Goal: Task Accomplishment & Management: Use online tool/utility

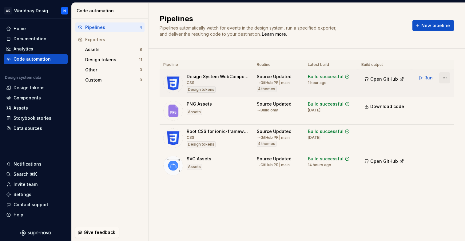
click at [445, 77] on html "WD Worldpay Design System N Home Documentation Analytics Code automation Design…" at bounding box center [232, 120] width 465 height 241
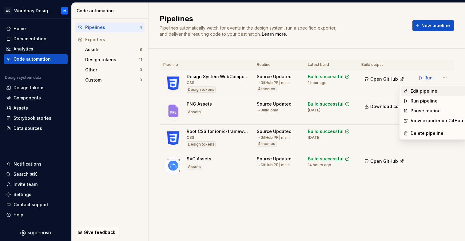
click at [424, 90] on div "Edit pipeline" at bounding box center [436, 91] width 53 height 6
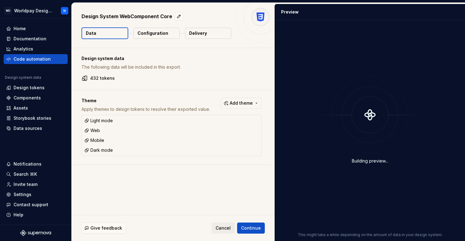
click at [154, 35] on p "Configuration" at bounding box center [152, 33] width 31 height 6
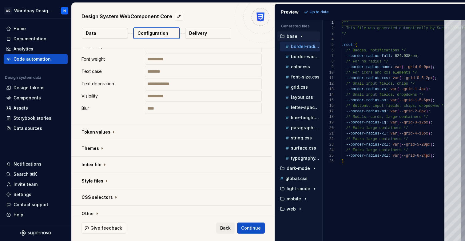
scroll to position [357, 0]
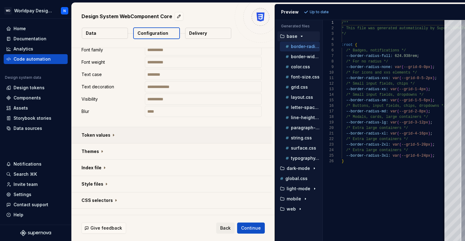
click at [112, 135] on button "button" at bounding box center [172, 135] width 200 height 16
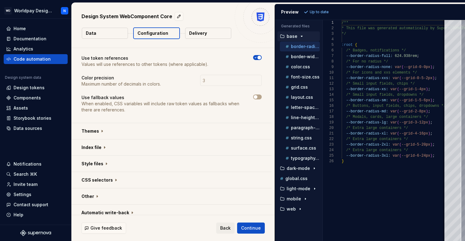
scroll to position [510, 0]
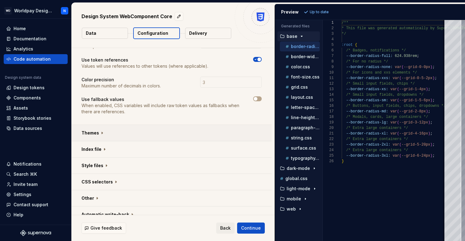
click at [100, 126] on button "button" at bounding box center [172, 133] width 200 height 16
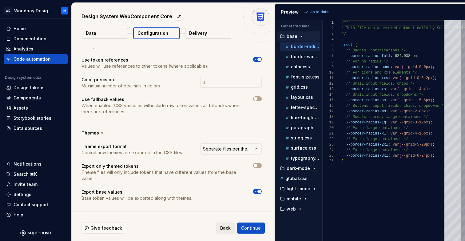
click at [100, 130] on icon at bounding box center [102, 133] width 6 height 6
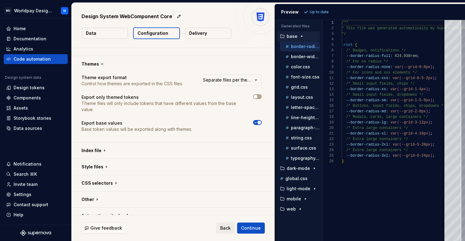
scroll to position [582, 0]
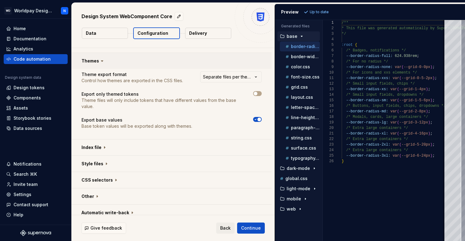
click at [97, 55] on button "button" at bounding box center [172, 61] width 200 height 16
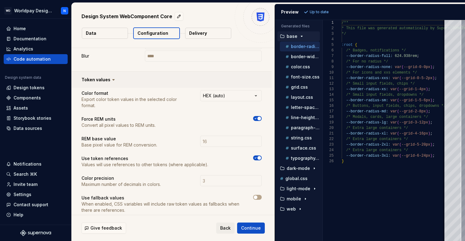
click at [100, 78] on button "button" at bounding box center [172, 80] width 200 height 16
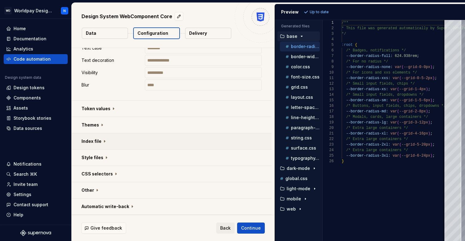
click at [101, 142] on button "button" at bounding box center [172, 141] width 200 height 16
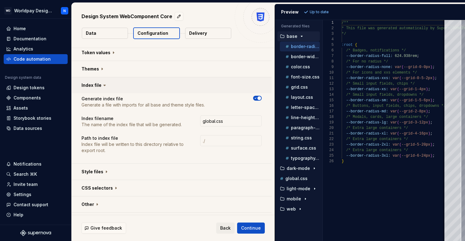
scroll to position [442, 0]
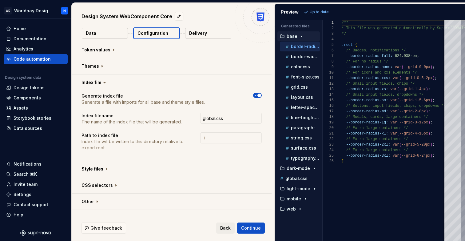
click at [102, 82] on icon at bounding box center [104, 82] width 6 height 6
click at [94, 83] on button "button" at bounding box center [172, 82] width 200 height 16
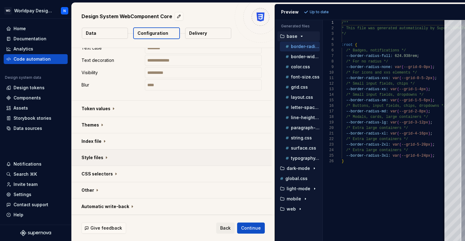
scroll to position [383, 0]
click at [100, 159] on button "button" at bounding box center [172, 157] width 200 height 16
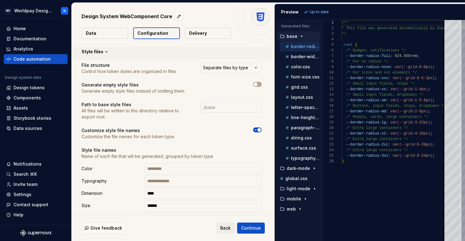
scroll to position [489, 0]
click at [103, 53] on icon at bounding box center [106, 52] width 6 height 6
click at [98, 52] on button "button" at bounding box center [172, 52] width 200 height 16
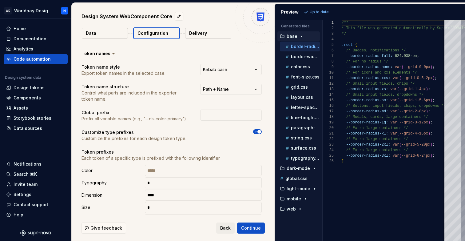
scroll to position [0, 0]
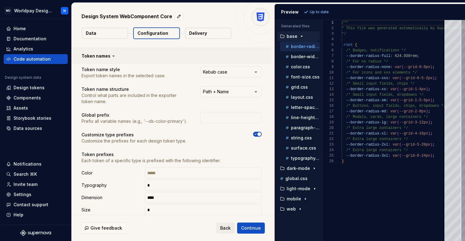
click at [104, 56] on button "button" at bounding box center [172, 56] width 200 height 16
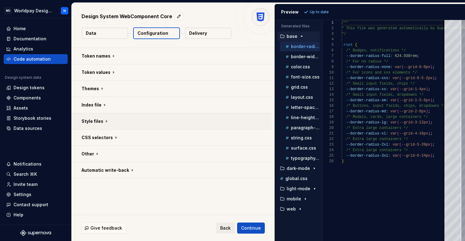
click at [97, 123] on button "button" at bounding box center [172, 121] width 200 height 16
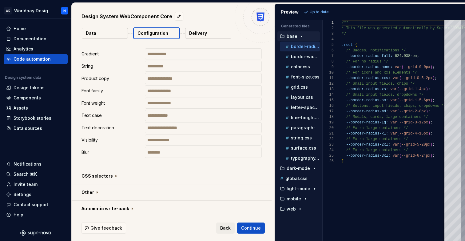
scroll to position [383, 0]
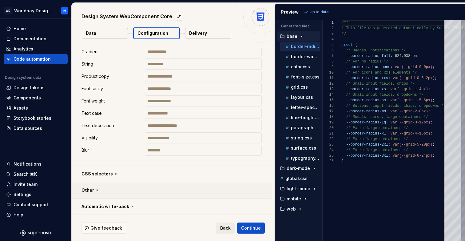
click at [94, 190] on button "button" at bounding box center [172, 190] width 200 height 16
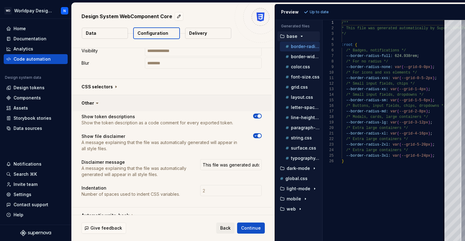
scroll to position [479, 0]
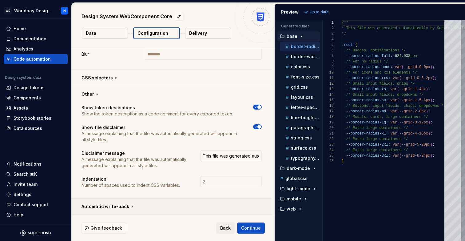
click at [131, 207] on button "button" at bounding box center [172, 206] width 200 height 16
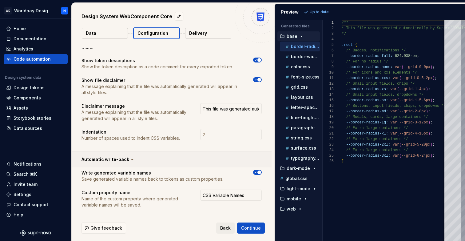
scroll to position [555, 0]
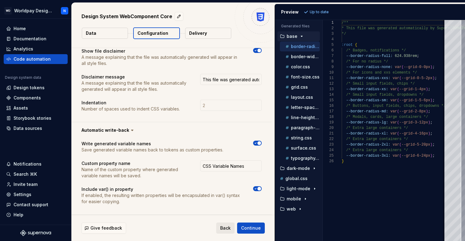
click at [223, 226] on span "Back" at bounding box center [225, 228] width 10 height 6
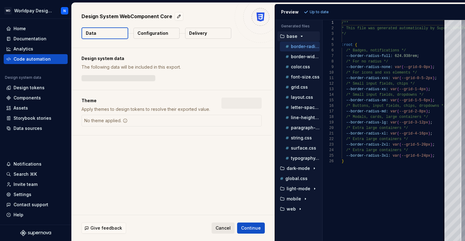
click at [223, 230] on span "Cancel" at bounding box center [223, 228] width 15 height 6
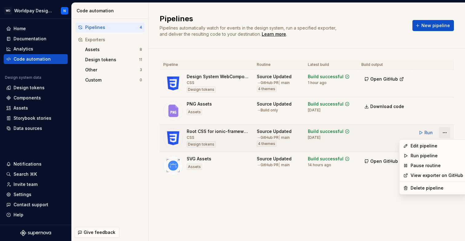
click at [445, 133] on html "WD Worldpay Design System N Home Documentation Analytics Code automation Design…" at bounding box center [232, 120] width 465 height 241
click at [427, 145] on div "Edit pipeline" at bounding box center [436, 146] width 53 height 6
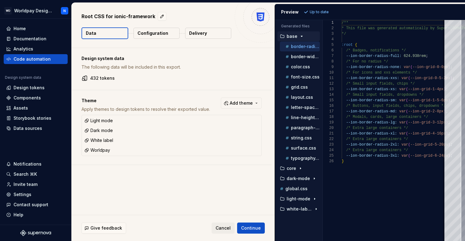
click at [156, 33] on p "Configuration" at bounding box center [152, 33] width 31 height 6
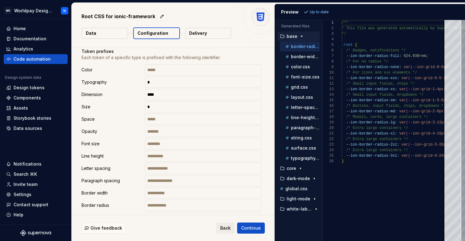
scroll to position [102, 0]
click at [206, 184] on input "text" at bounding box center [203, 181] width 117 height 11
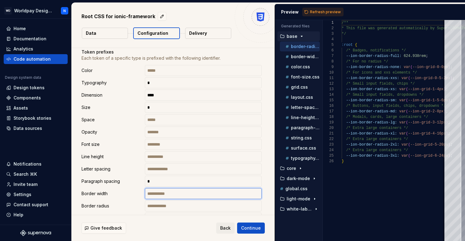
click at [194, 196] on input "text" at bounding box center [203, 193] width 117 height 11
click at [182, 144] on input "text" at bounding box center [203, 144] width 117 height 11
click at [172, 156] on input "text" at bounding box center [203, 156] width 117 height 11
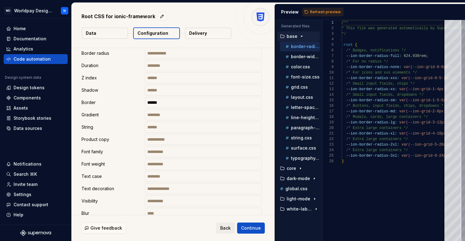
scroll to position [254, 0]
click at [176, 91] on input "text" at bounding box center [203, 90] width 117 height 11
click at [171, 128] on input "text" at bounding box center [203, 127] width 117 height 11
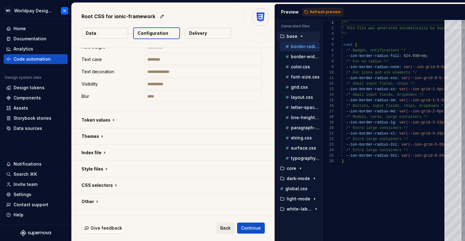
scroll to position [383, 0]
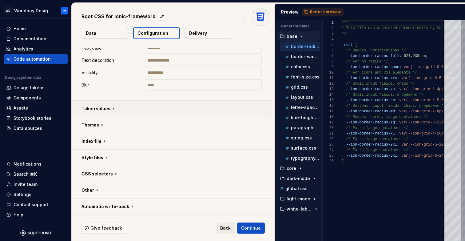
click at [113, 107] on button "button" at bounding box center [172, 109] width 200 height 16
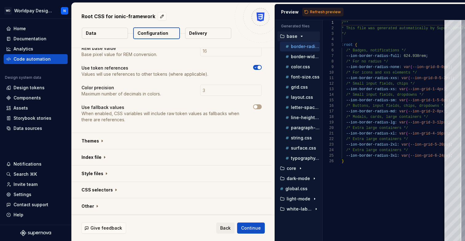
scroll to position [512, 0]
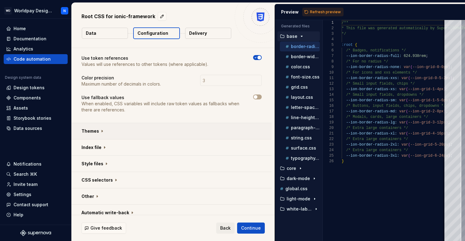
click at [102, 125] on button "button" at bounding box center [172, 131] width 200 height 16
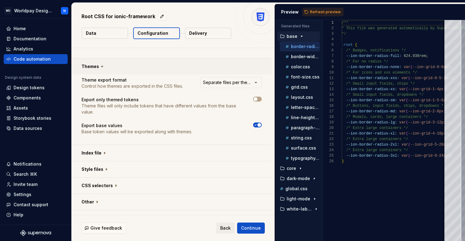
scroll to position [582, 0]
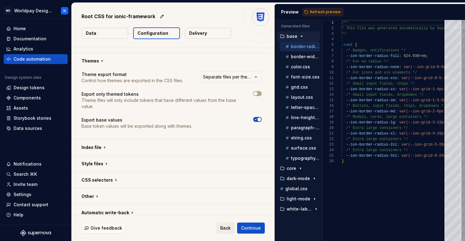
click at [101, 61] on icon at bounding box center [102, 61] width 2 height 1
click at [100, 58] on icon at bounding box center [102, 61] width 6 height 6
click at [93, 53] on button "button" at bounding box center [172, 61] width 200 height 16
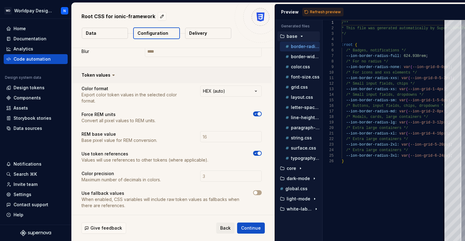
click at [108, 75] on button "button" at bounding box center [172, 75] width 200 height 16
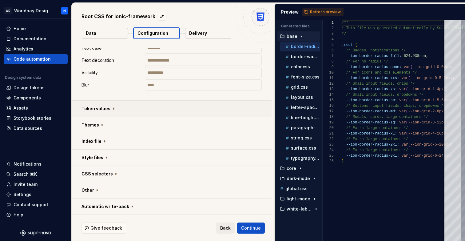
scroll to position [383, 0]
click at [97, 143] on button "button" at bounding box center [172, 141] width 200 height 16
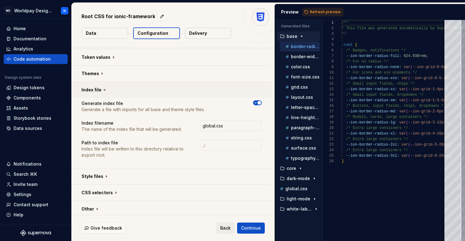
scroll to position [441, 0]
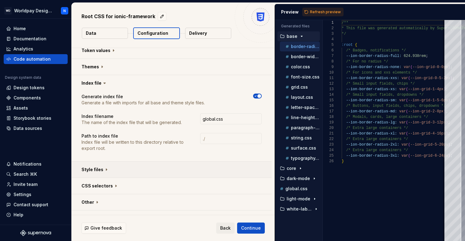
click at [97, 170] on button "button" at bounding box center [172, 169] width 200 height 16
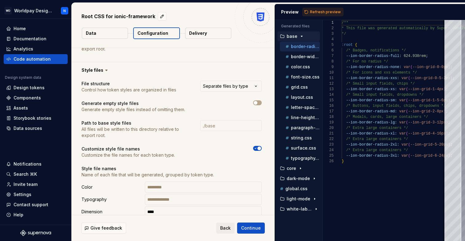
scroll to position [537, 0]
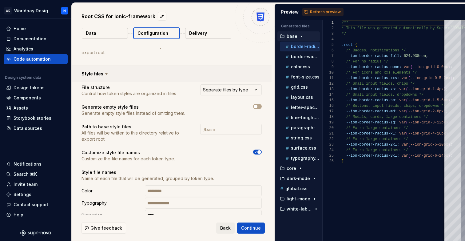
click at [97, 74] on button "button" at bounding box center [172, 74] width 200 height 16
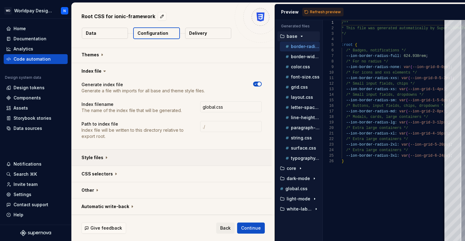
click at [97, 158] on button "button" at bounding box center [172, 157] width 200 height 16
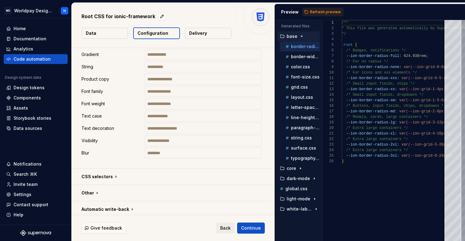
scroll to position [873, 0]
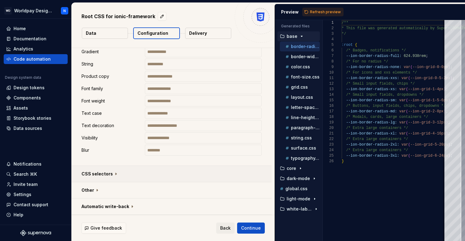
click at [112, 174] on button "button" at bounding box center [172, 174] width 200 height 16
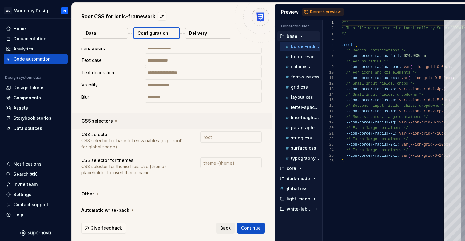
scroll to position [929, 0]
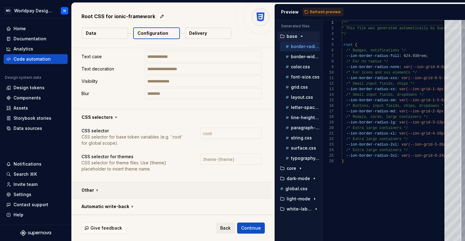
click at [96, 190] on button "button" at bounding box center [172, 190] width 200 height 16
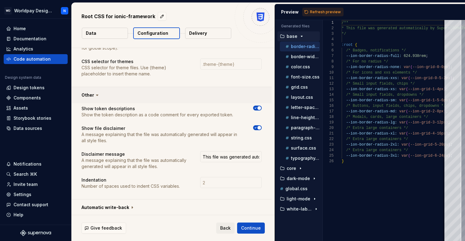
scroll to position [1025, 0]
click at [129, 205] on button "button" at bounding box center [172, 206] width 200 height 16
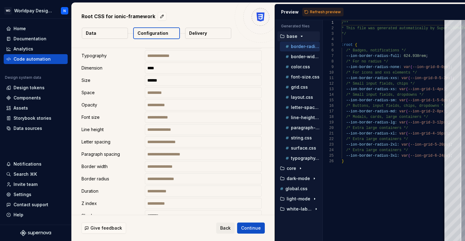
scroll to position [684, 0]
click at [316, 12] on span "Refresh preview" at bounding box center [325, 12] width 31 height 5
click at [254, 228] on span "Continue" at bounding box center [251, 228] width 20 height 6
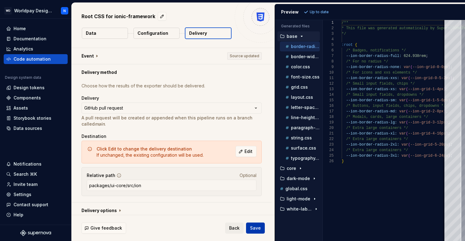
click at [256, 228] on span "Save" at bounding box center [255, 228] width 11 height 6
